Goal: Task Accomplishment & Management: Use online tool/utility

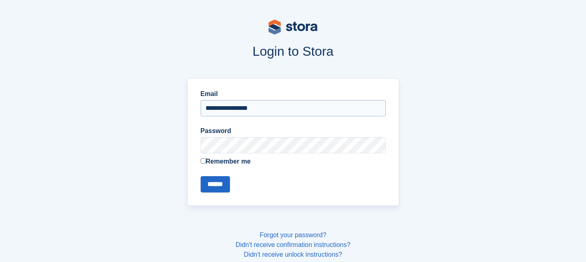
click at [269, 109] on input "**********" at bounding box center [293, 108] width 185 height 16
type input "**********"
click at [219, 183] on input "******" at bounding box center [215, 184] width 29 height 16
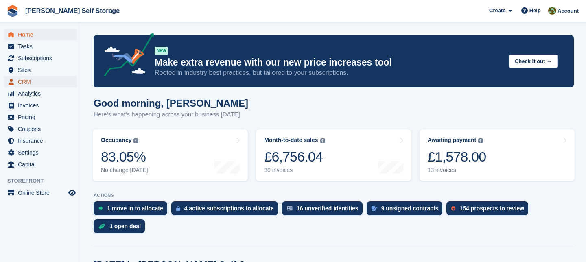
click at [37, 80] on span "CRM" at bounding box center [42, 81] width 49 height 11
